Goal: Find contact information: Find contact information

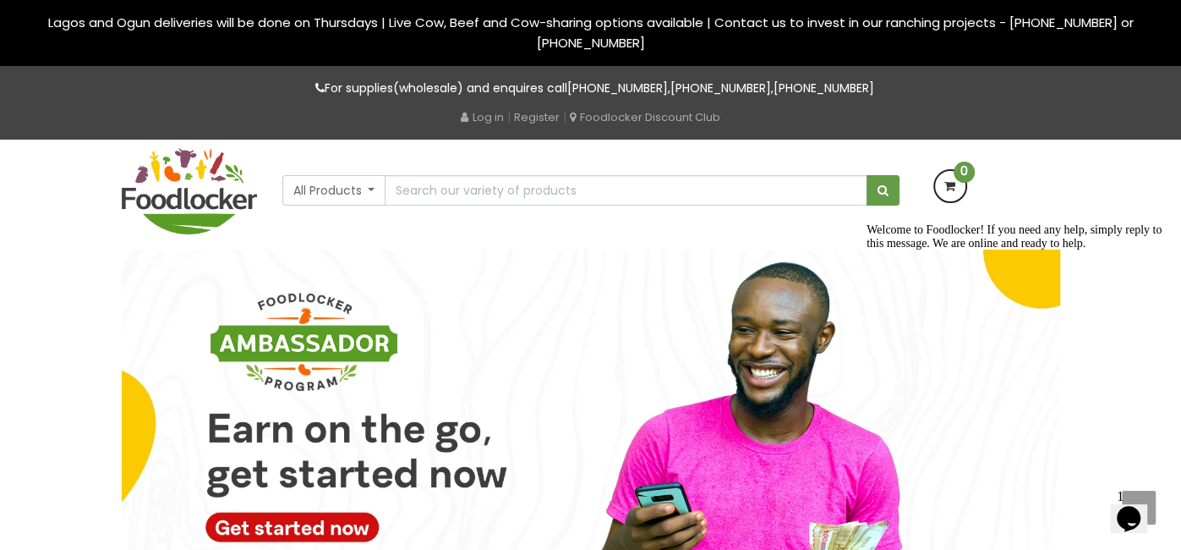
click at [611, 85] on link "[PHONE_NUMBER]" at bounding box center [617, 87] width 101 height 17
drag, startPoint x: 666, startPoint y: 85, endPoint x: 565, endPoint y: 79, distance: 100.9
click at [565, 79] on p "For supplies(wholesale) and enquires call +234 903 1787 037 , +234 814 364 2387…" at bounding box center [591, 88] width 939 height 19
copy p "234 903 1787 037"
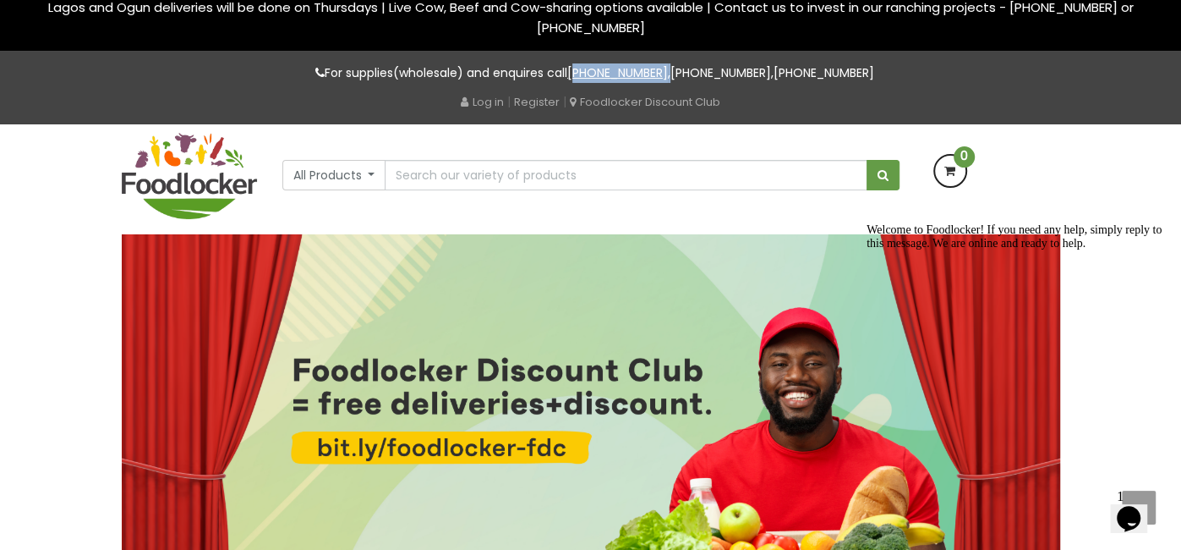
scroll to position [18, 0]
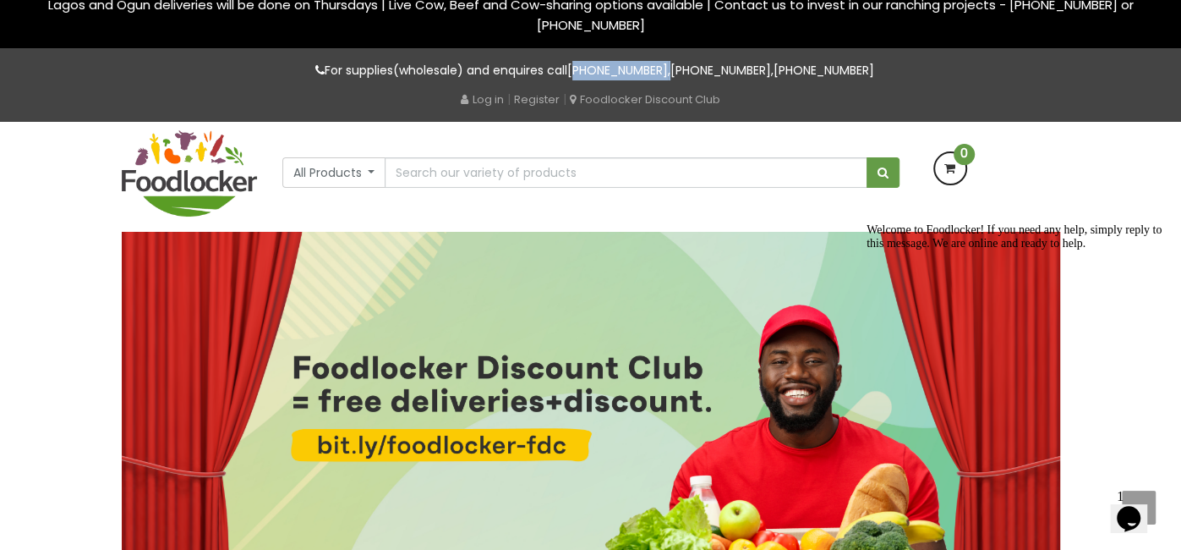
click at [627, 305] on img at bounding box center [591, 429] width 939 height 395
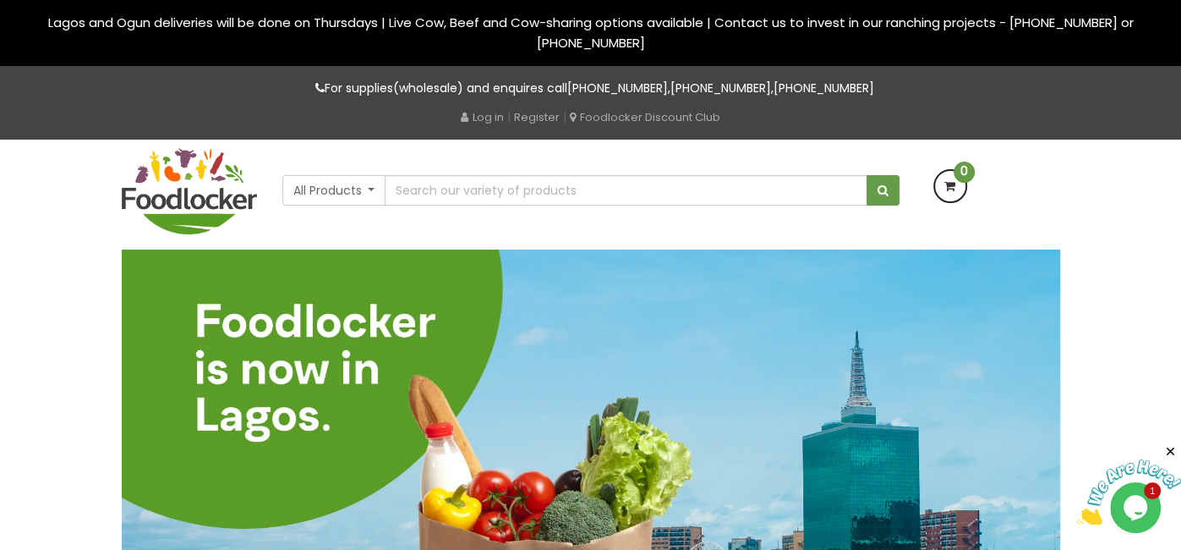
click at [887, 280] on img at bounding box center [591, 446] width 939 height 395
click at [373, 189] on button "All Products" at bounding box center [334, 190] width 104 height 30
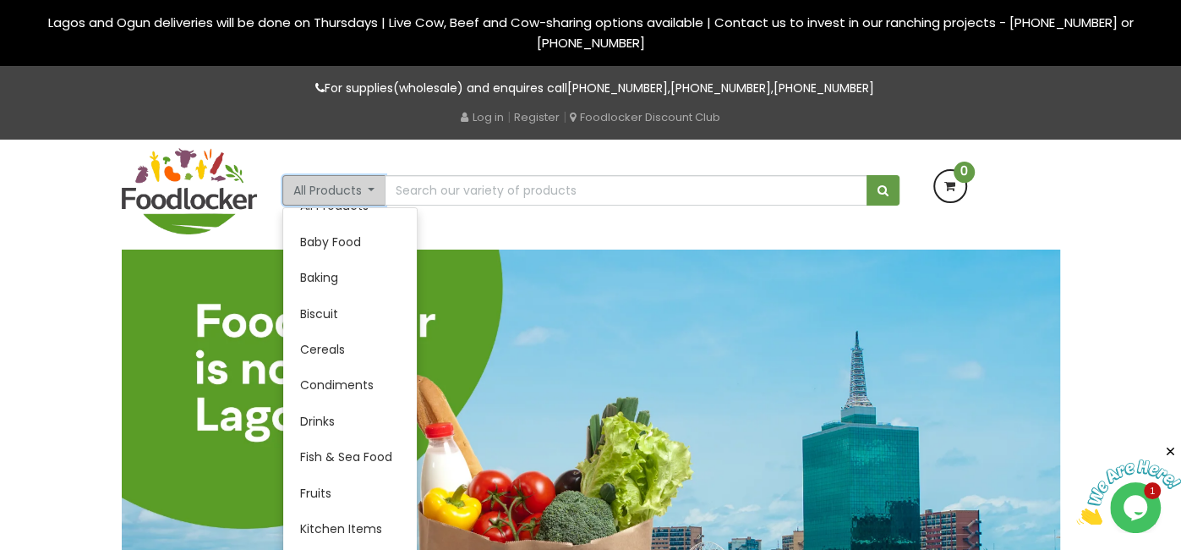
scroll to position [26, 0]
click at [645, 267] on img at bounding box center [591, 446] width 939 height 395
